Goal: Find specific page/section: Find specific page/section

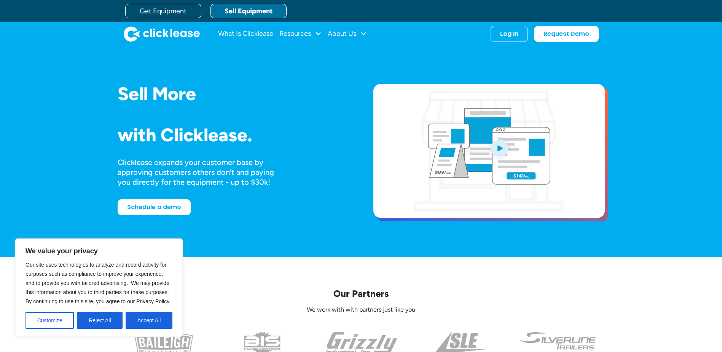
click at [106, 320] on button "Reject All" at bounding box center [100, 320] width 46 height 17
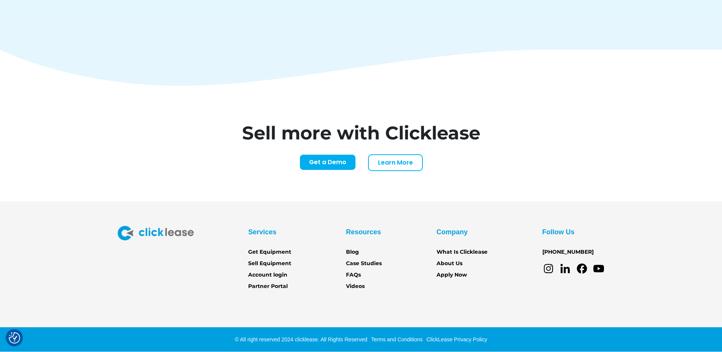
scroll to position [3160, 0]
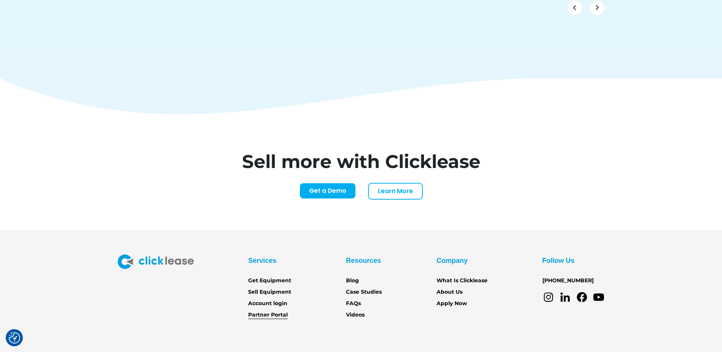
click at [262, 310] on link "Partner Portal" at bounding box center [268, 314] width 40 height 8
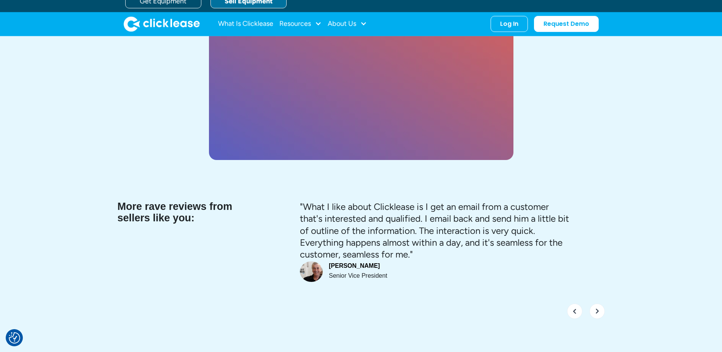
scroll to position [2914, 0]
